Goal: Information Seeking & Learning: Learn about a topic

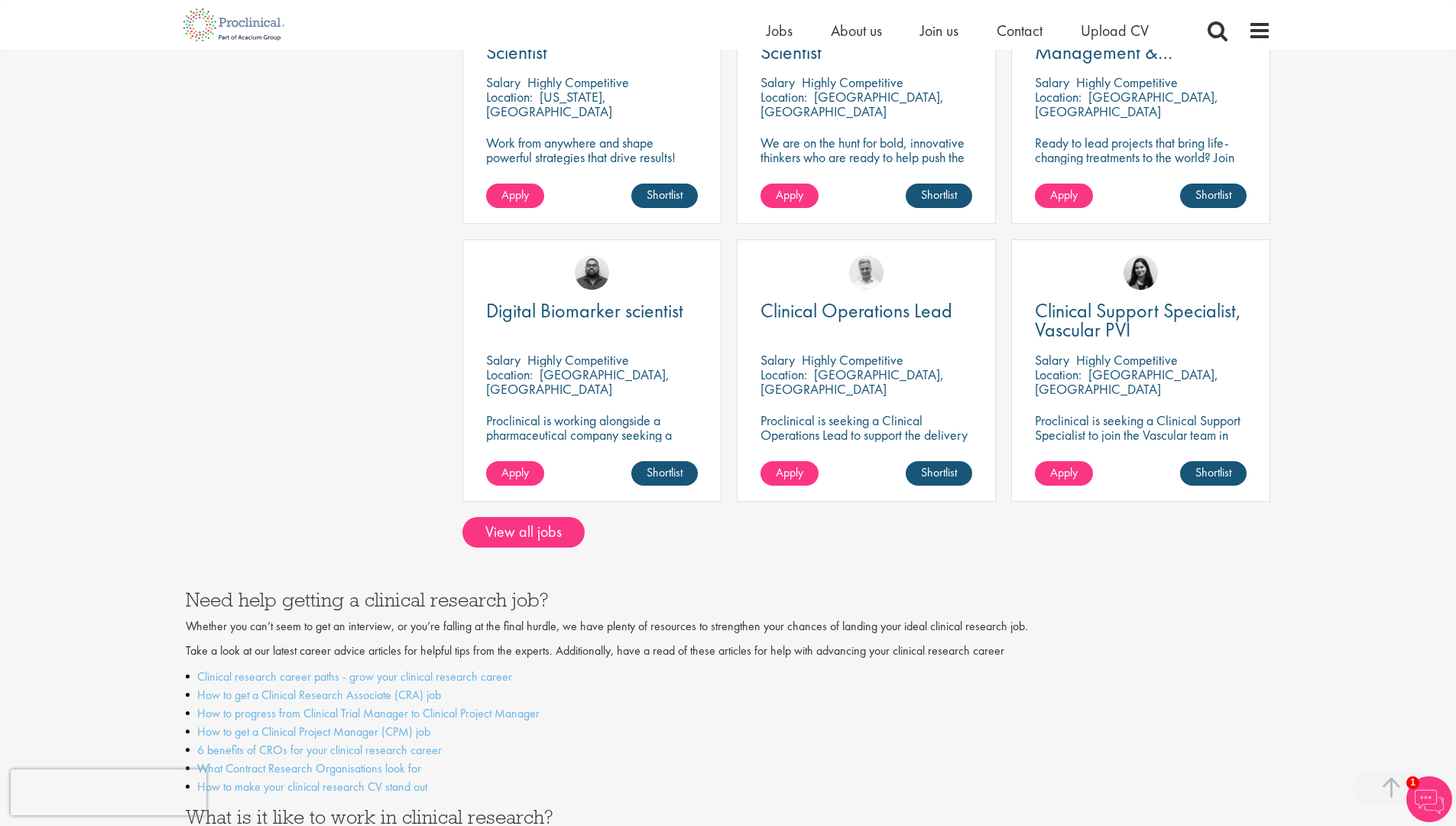
scroll to position [1126, 0]
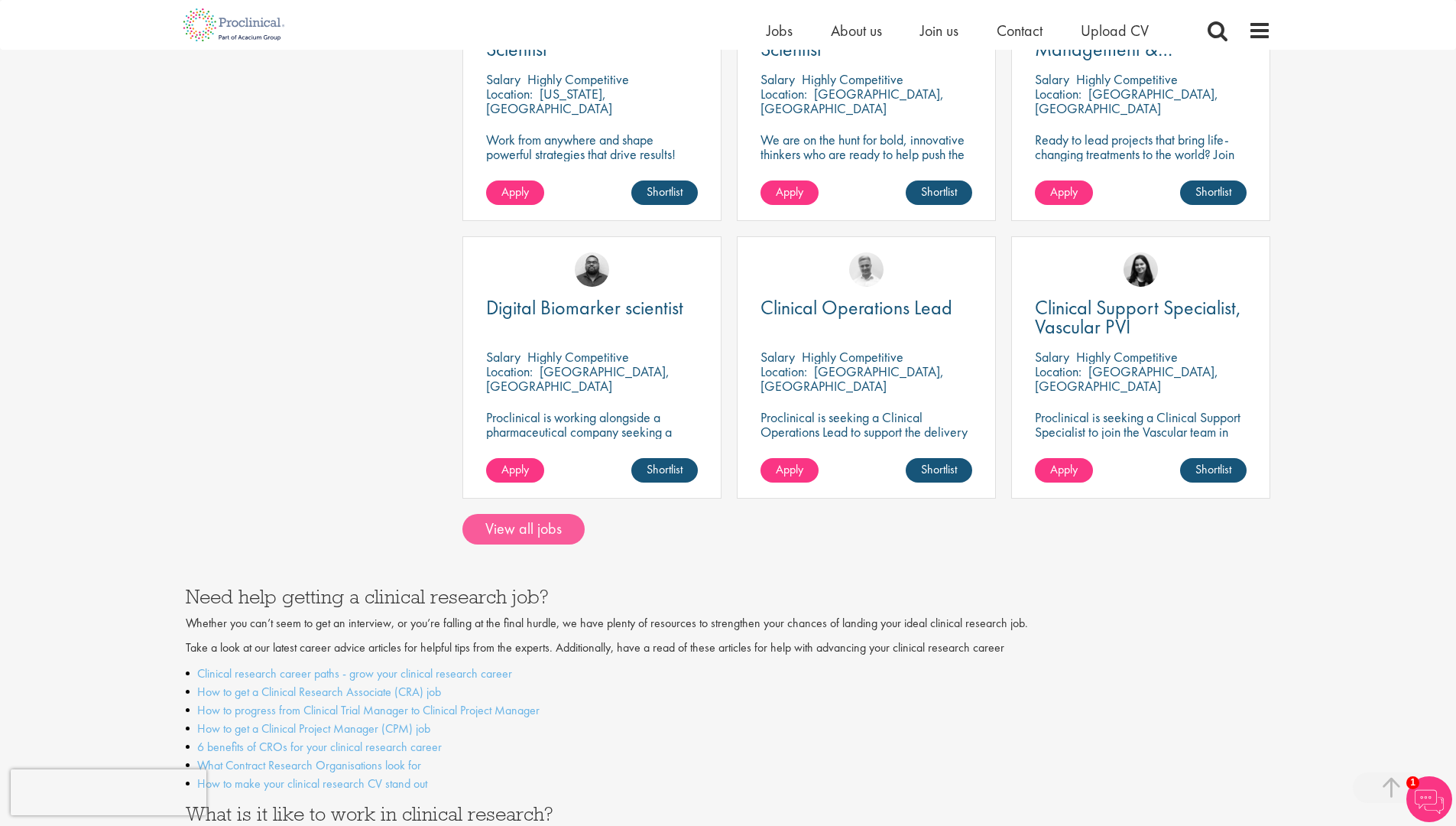
click at [547, 514] on link "View all jobs" at bounding box center [524, 529] width 123 height 31
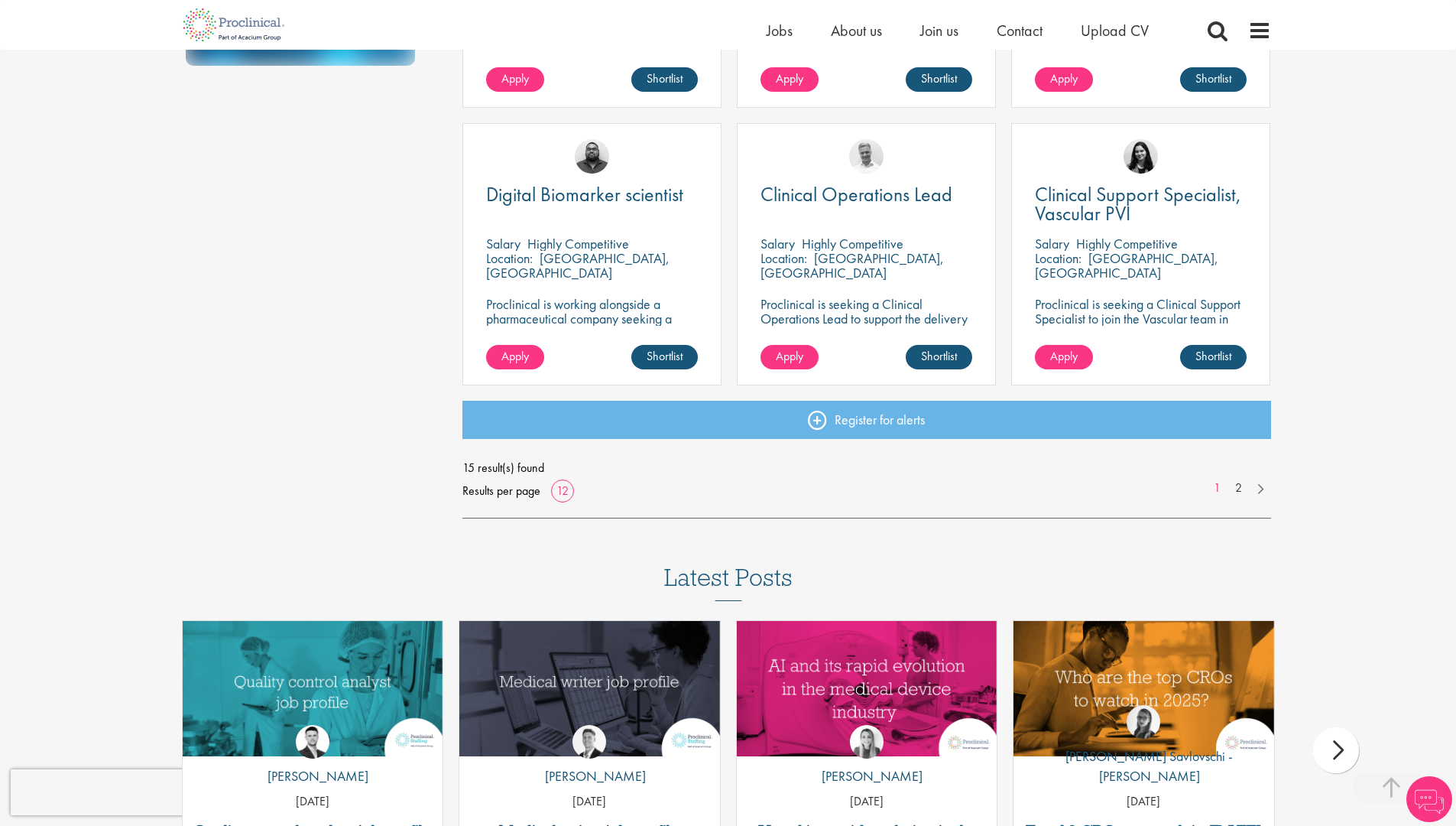
scroll to position [1069, 0]
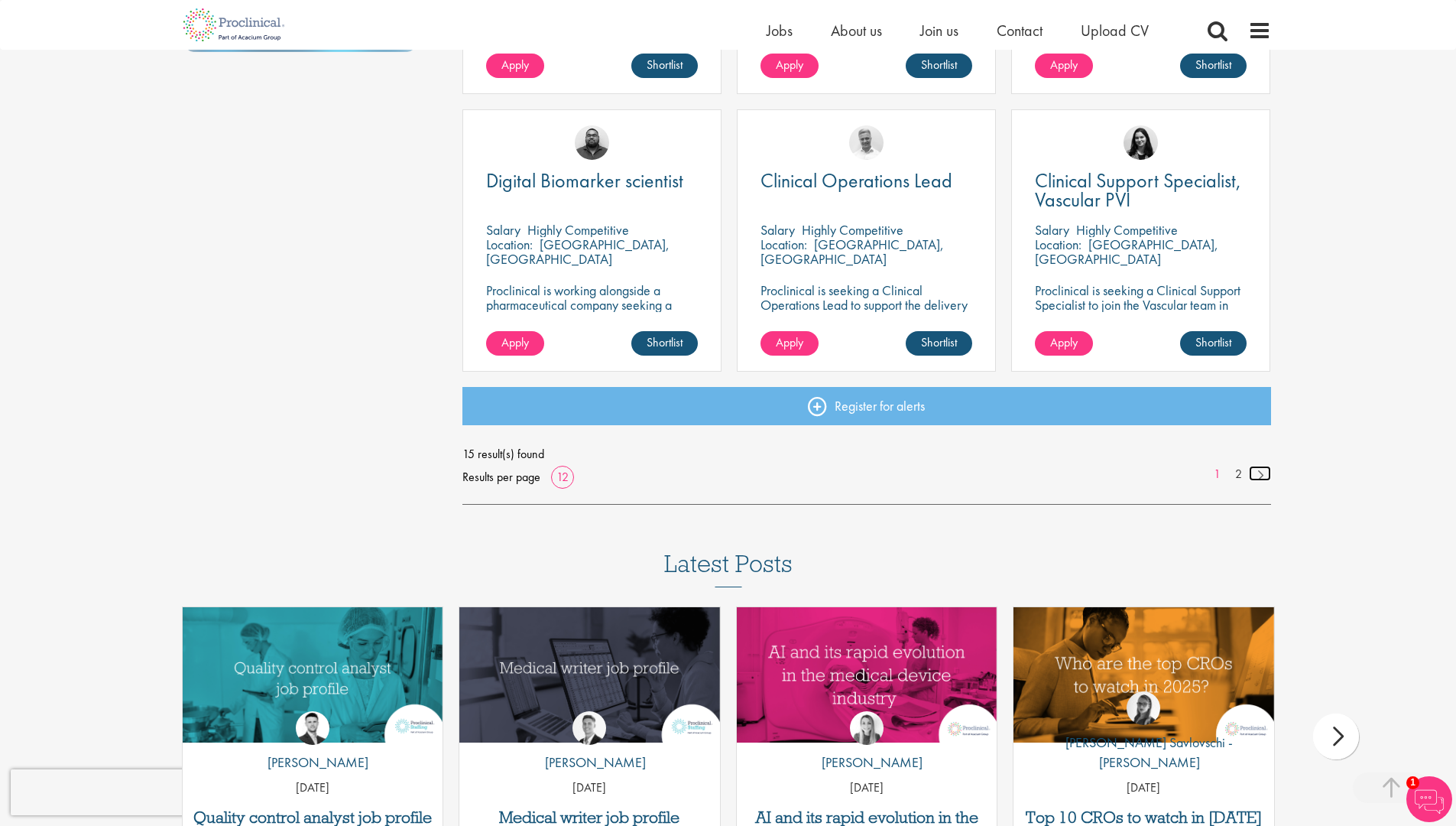
click at [1260, 473] on link at bounding box center [1260, 473] width 23 height 15
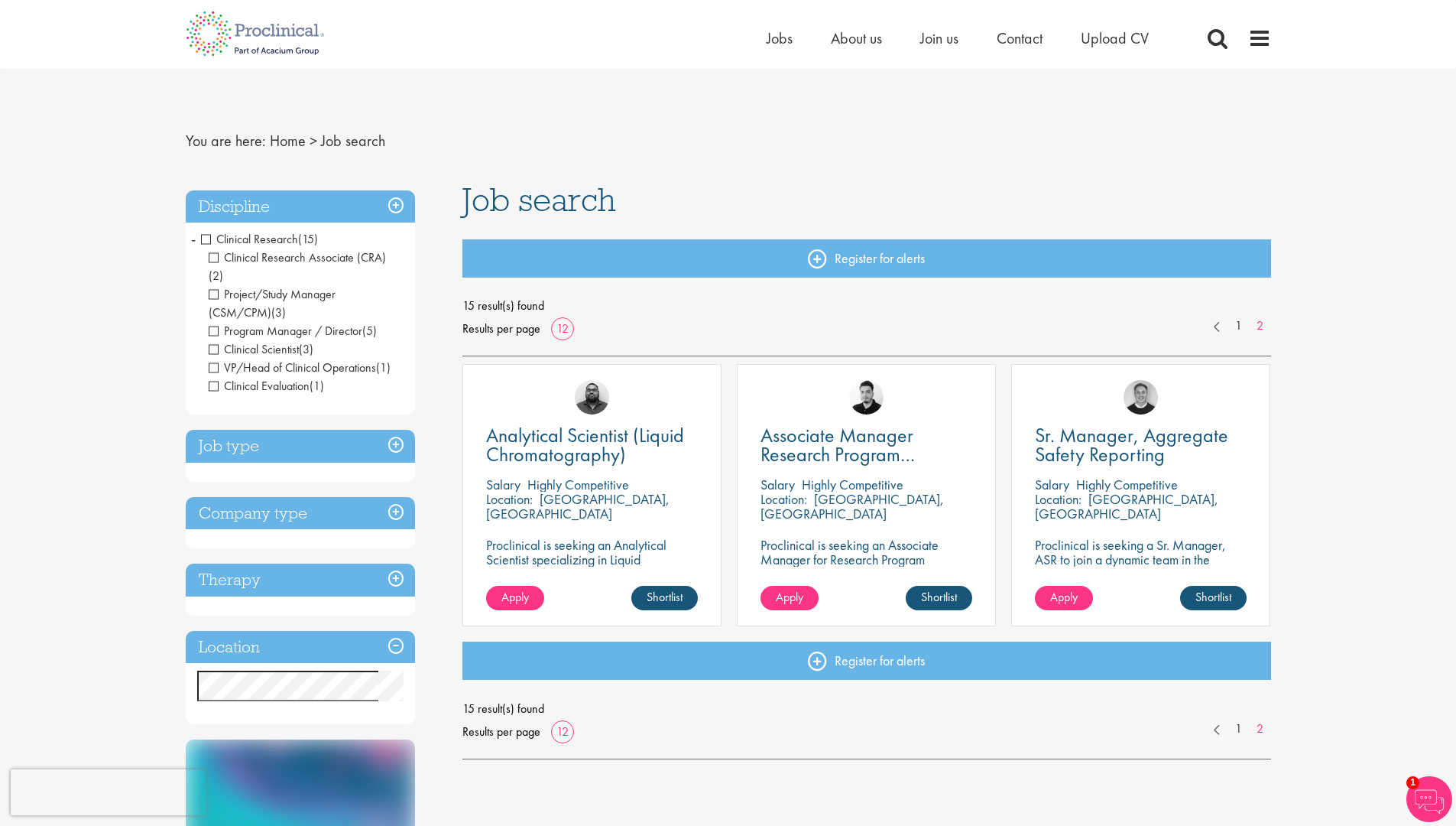
click at [249, 430] on h3 "Job type" at bounding box center [300, 446] width 229 height 32
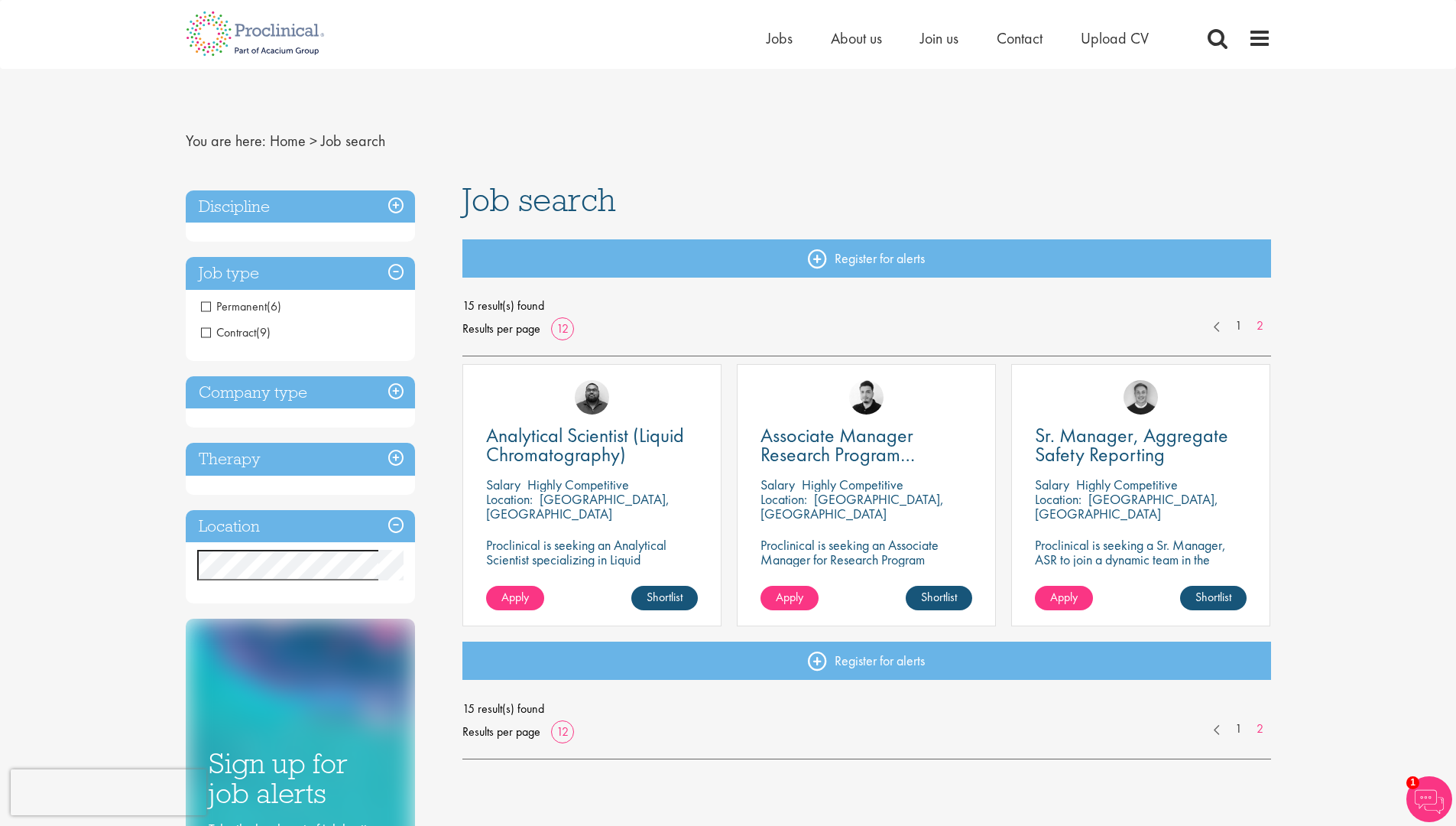
click at [215, 389] on h3 "Company type" at bounding box center [300, 392] width 229 height 32
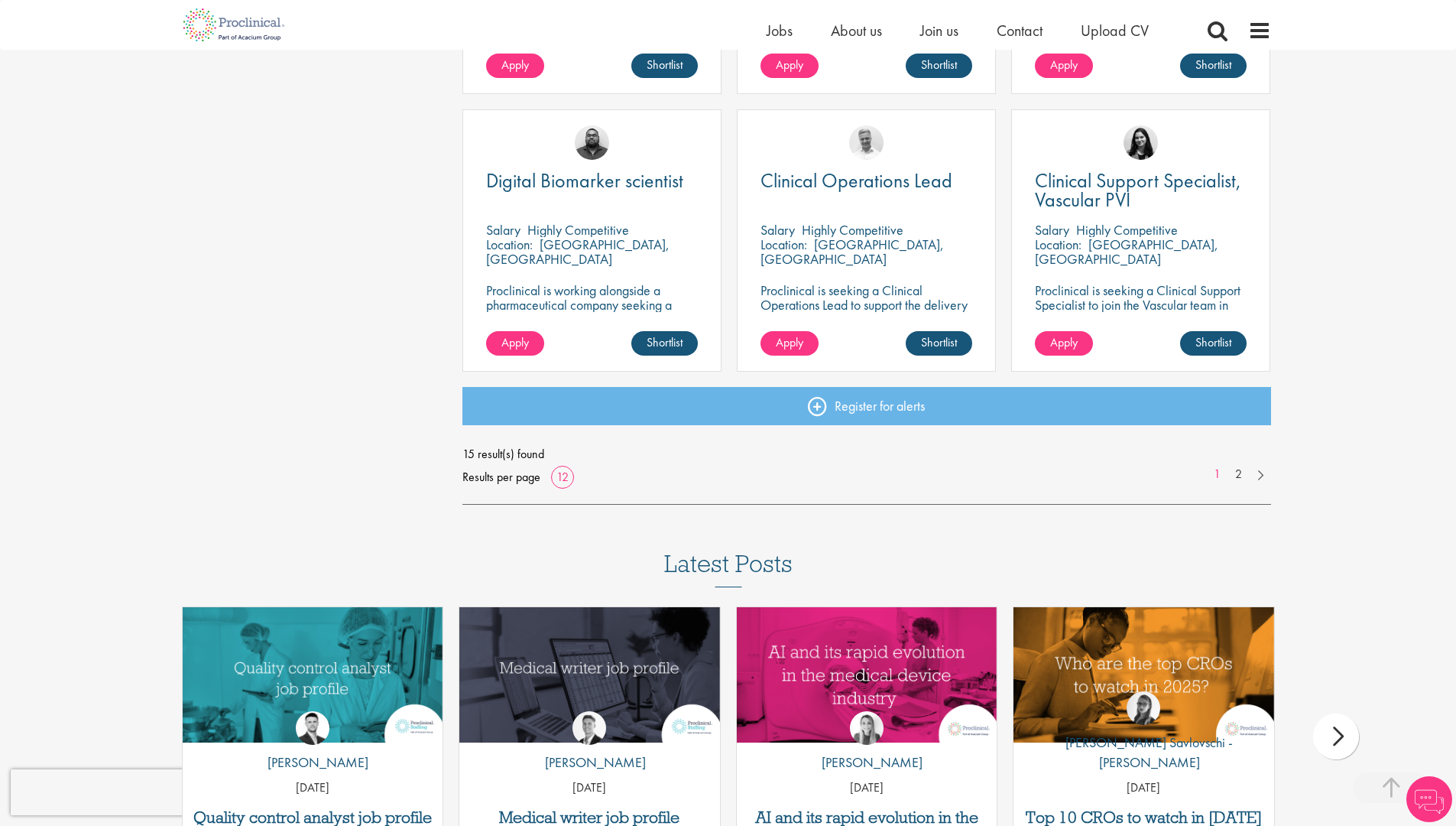
scroll to position [1069, 0]
